Goal: Information Seeking & Learning: Understand process/instructions

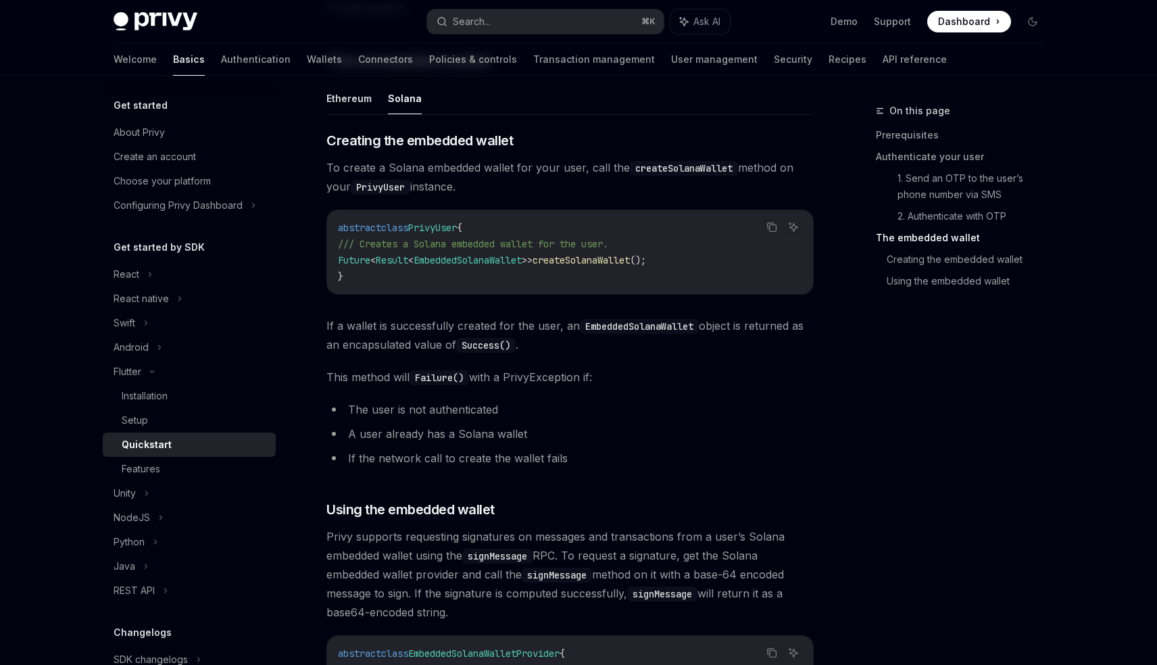
scroll to position [1439, 0]
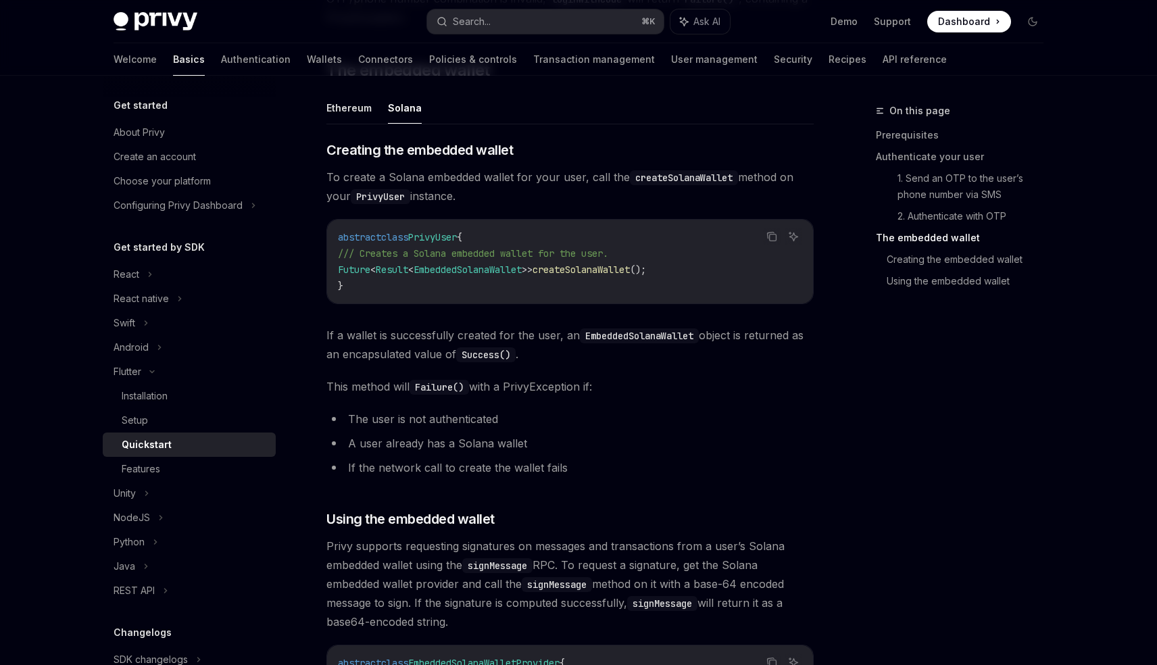
click at [507, 270] on span "EmbeddedSolanaWallet" at bounding box center [467, 269] width 108 height 12
copy span "EmbeddedSolanaWallet"
click at [604, 272] on span "createSolanaWallet" at bounding box center [580, 269] width 97 height 12
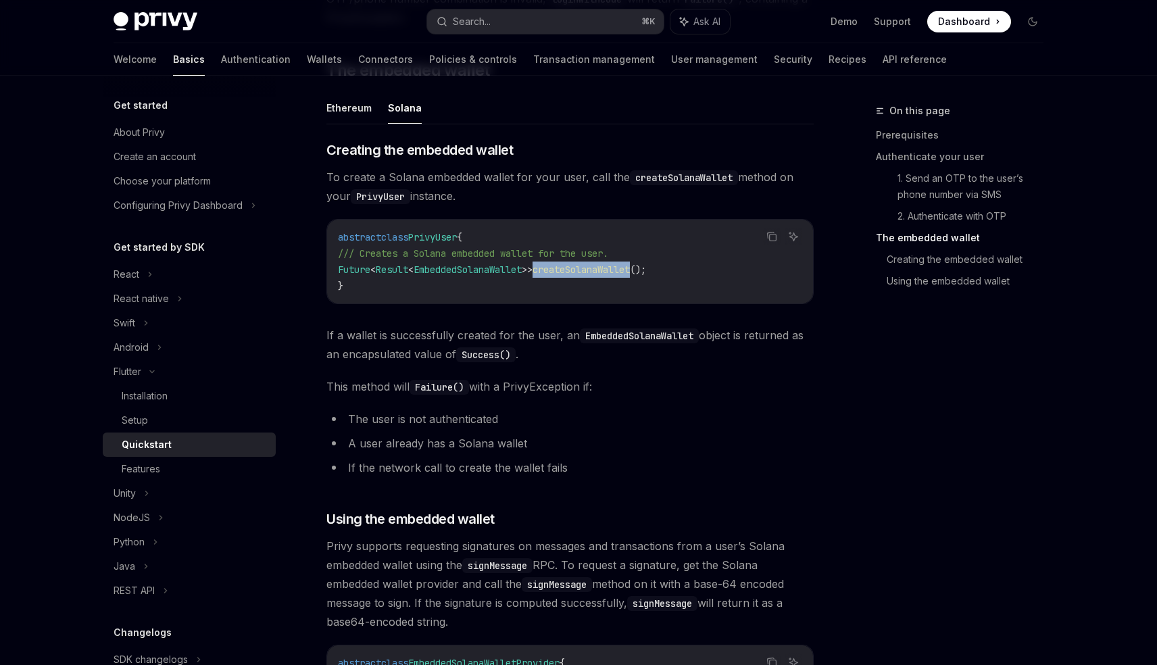
click at [457, 238] on span "PrivyUser" at bounding box center [432, 237] width 49 height 12
copy span "PrivyUser"
drag, startPoint x: 457, startPoint y: 238, endPoint x: 486, endPoint y: 243, distance: 28.9
click at [486, 243] on code "abstract class PrivyUser { /// Creates a Solana embedded wallet for the user. F…" at bounding box center [570, 261] width 464 height 65
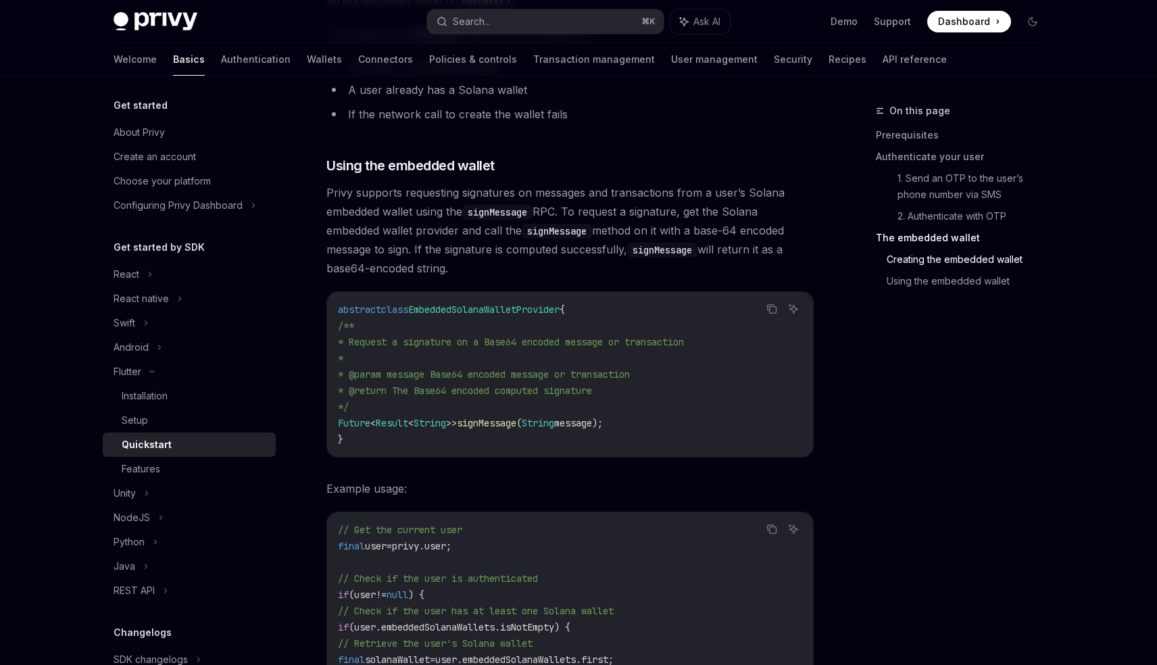
scroll to position [1790, 0]
click at [480, 314] on span "EmbeddedSolanaWalletProvider" at bounding box center [483, 312] width 151 height 12
copy span "EmbeddedSolanaWalletProvider"
click at [480, 314] on span "EmbeddedSolanaWalletProvider" at bounding box center [483, 312] width 151 height 12
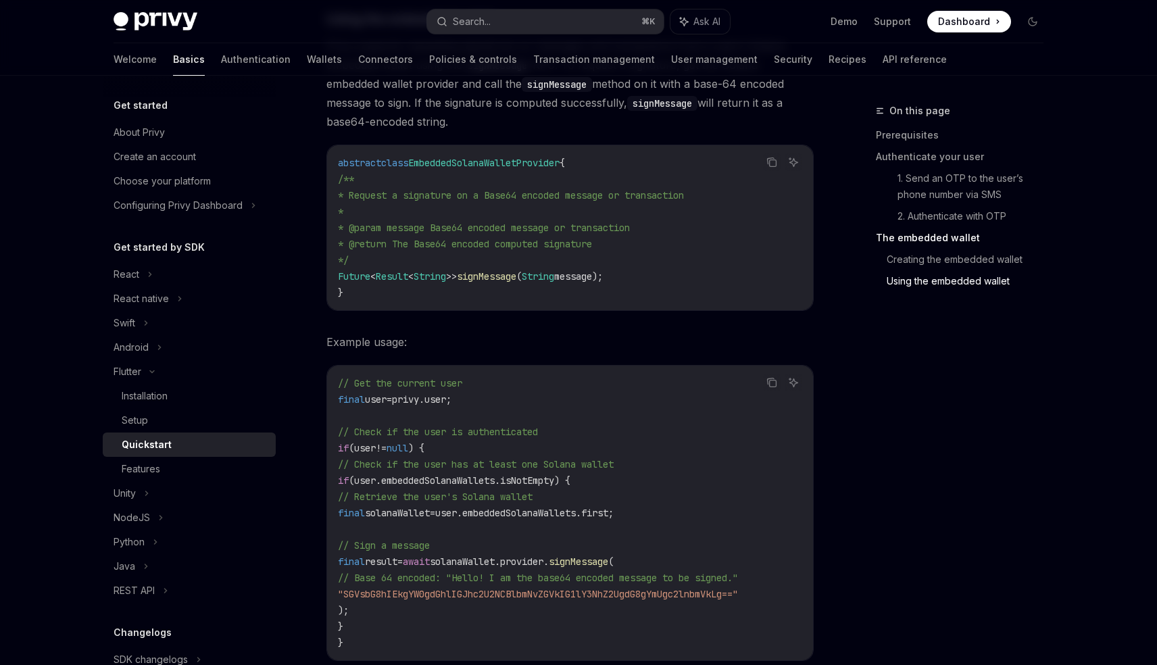
scroll to position [1938, 0]
click at [484, 162] on span "EmbeddedSolanaWalletProvider" at bounding box center [483, 163] width 151 height 12
drag, startPoint x: 410, startPoint y: 400, endPoint x: 499, endPoint y: 400, distance: 88.5
click at [499, 400] on code "// Get the current user final user = privy.user; // Check if the user is authen…" at bounding box center [570, 514] width 464 height 276
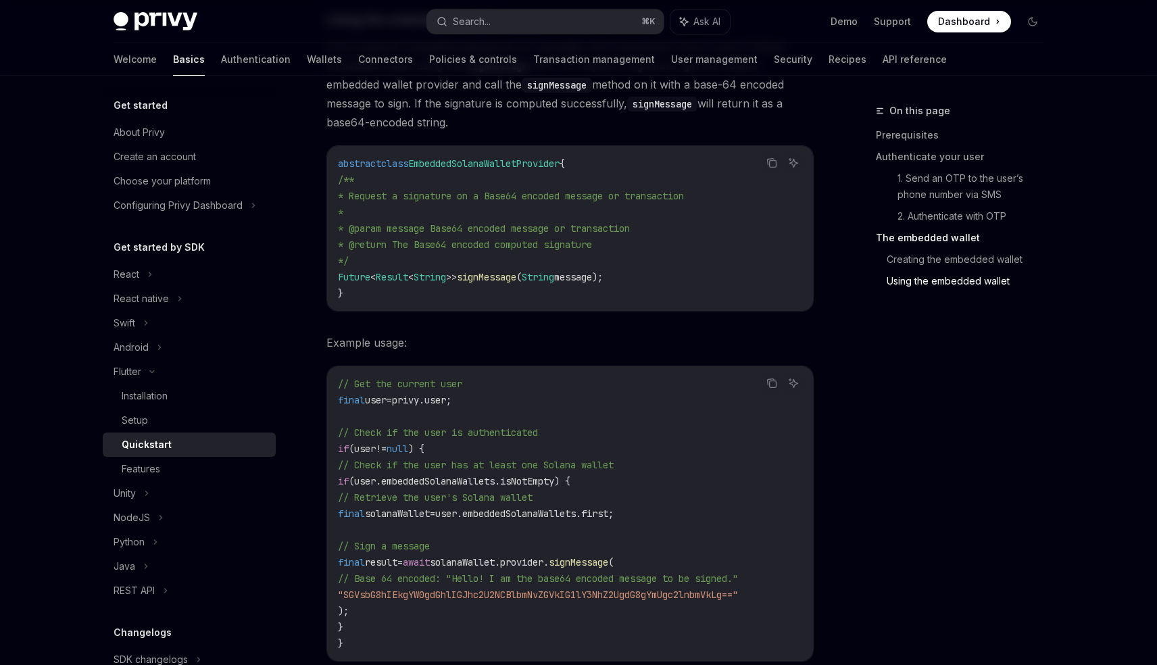
click at [499, 400] on code "// Get the current user final user = privy.user; // Check if the user is authen…" at bounding box center [570, 514] width 464 height 276
copy span "final user = privy.user;"
drag, startPoint x: 499, startPoint y: 400, endPoint x: 323, endPoint y: 401, distance: 175.7
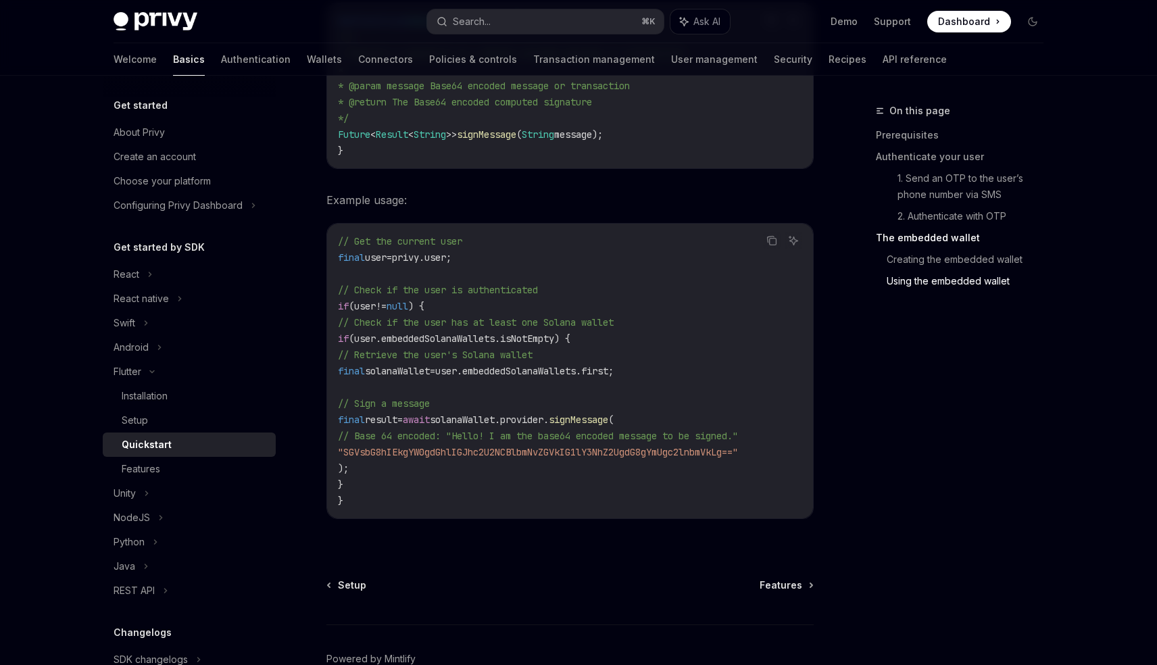
scroll to position [2082, 0]
click at [338, 301] on span "if" at bounding box center [343, 305] width 11 height 12
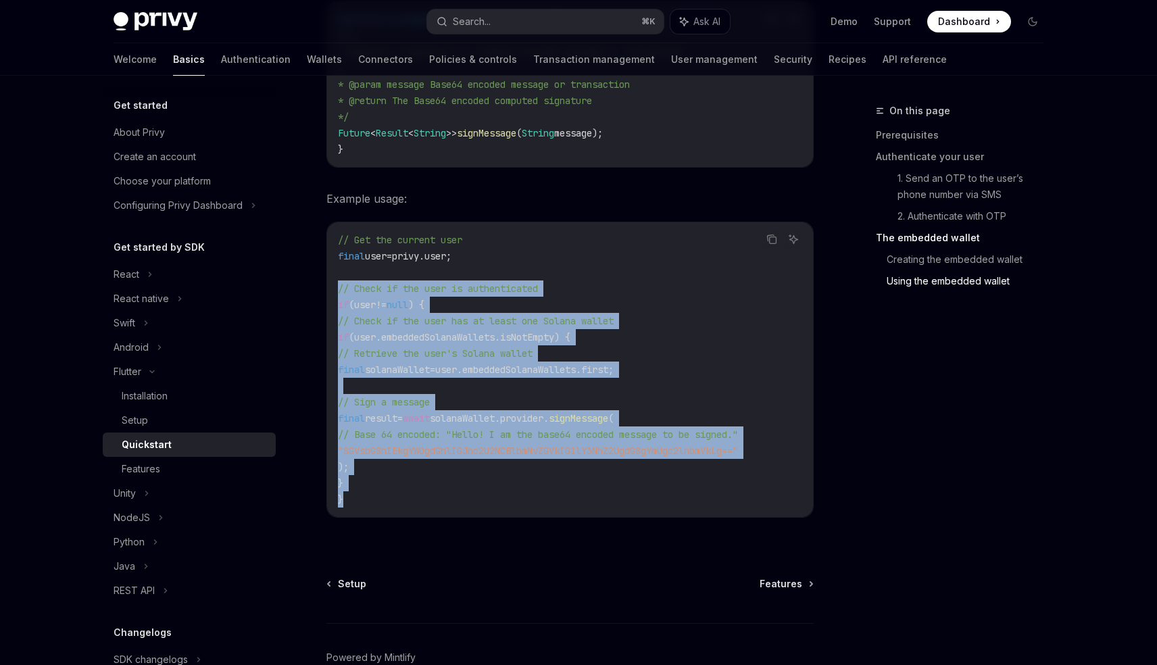
copy code "// Check if the user is authenticated if (user != null ) { // Check if the user…"
drag, startPoint x: 338, startPoint y: 286, endPoint x: 357, endPoint y: 503, distance: 217.6
click at [357, 503] on code "// Get the current user final user = privy.user; // Check if the user is authen…" at bounding box center [570, 370] width 464 height 276
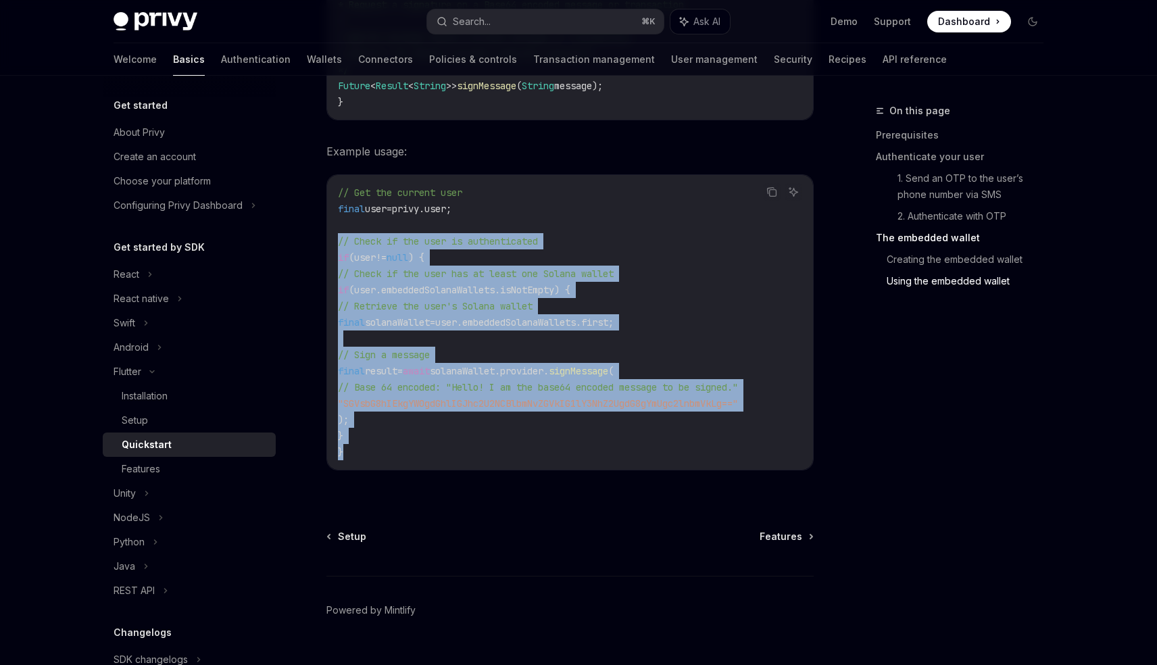
scroll to position [2163, 0]
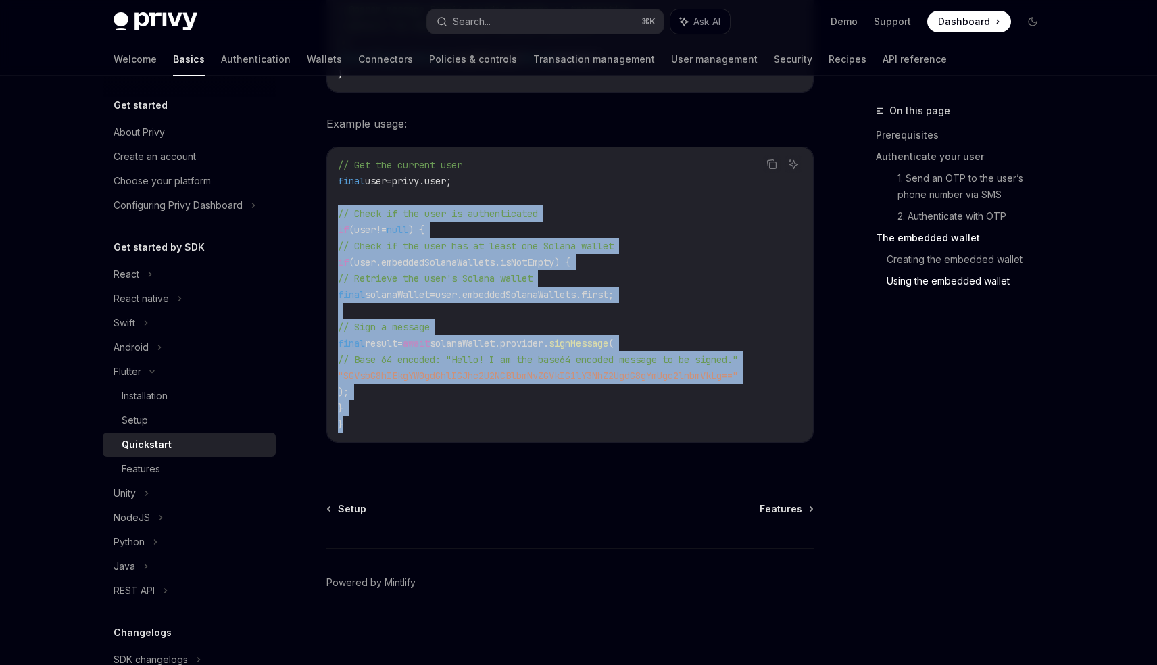
drag, startPoint x: 357, startPoint y: 503, endPoint x: 377, endPoint y: 503, distance: 20.3
click at [377, 503] on div "Setup Features" at bounding box center [569, 509] width 487 height 14
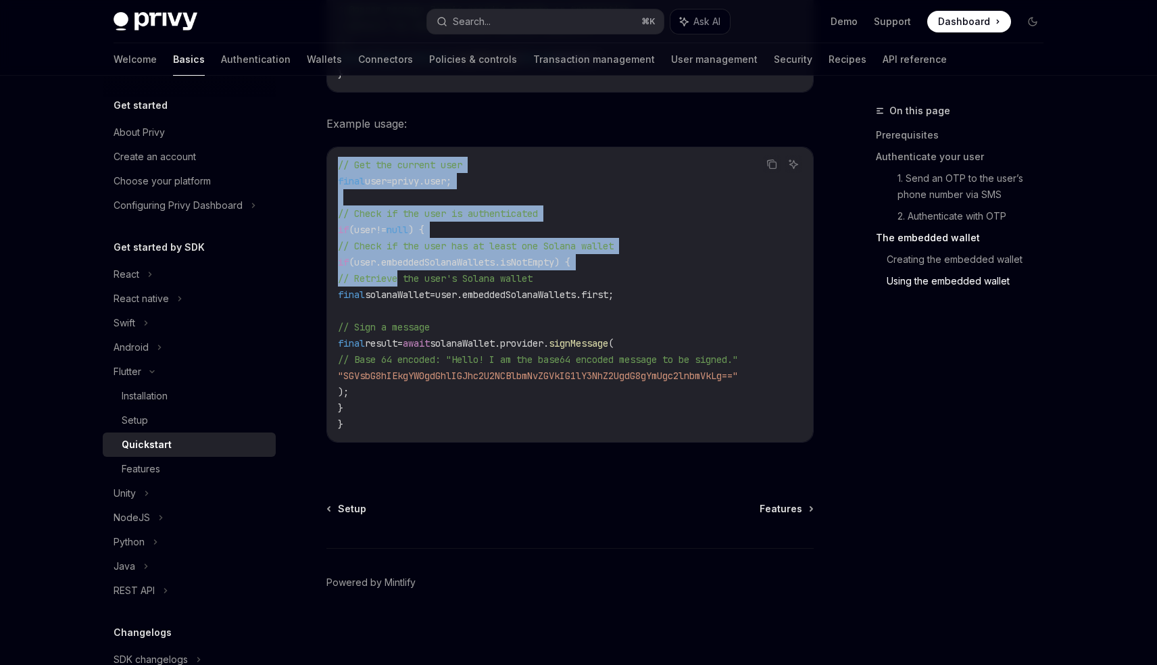
drag, startPoint x: 401, startPoint y: 275, endPoint x: 417, endPoint y: 129, distance: 146.8
